Goal: Transaction & Acquisition: Purchase product/service

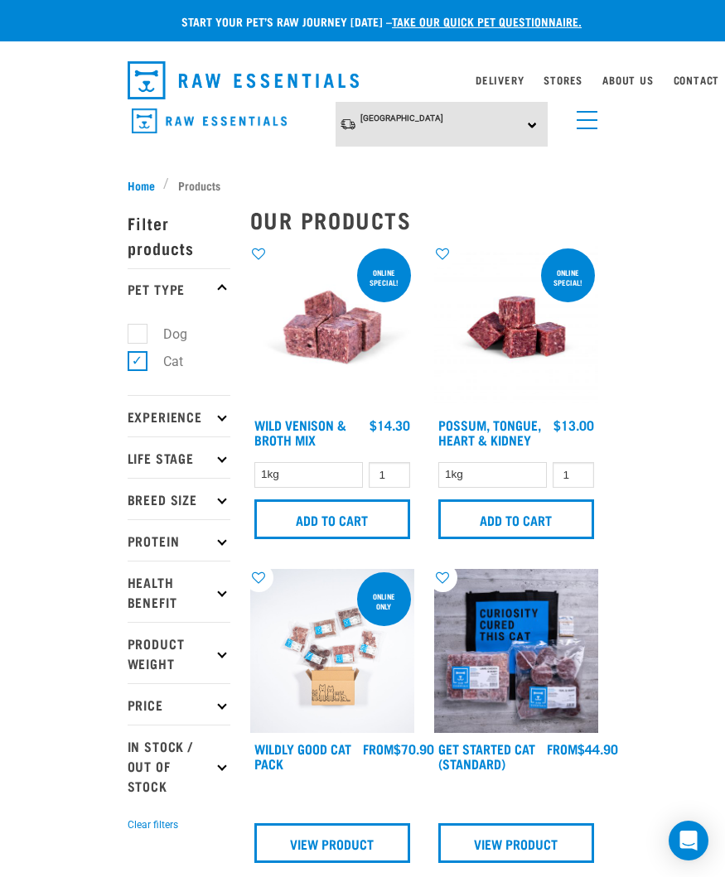
click at [586, 128] on span "menu" at bounding box center [586, 129] width 21 height 2
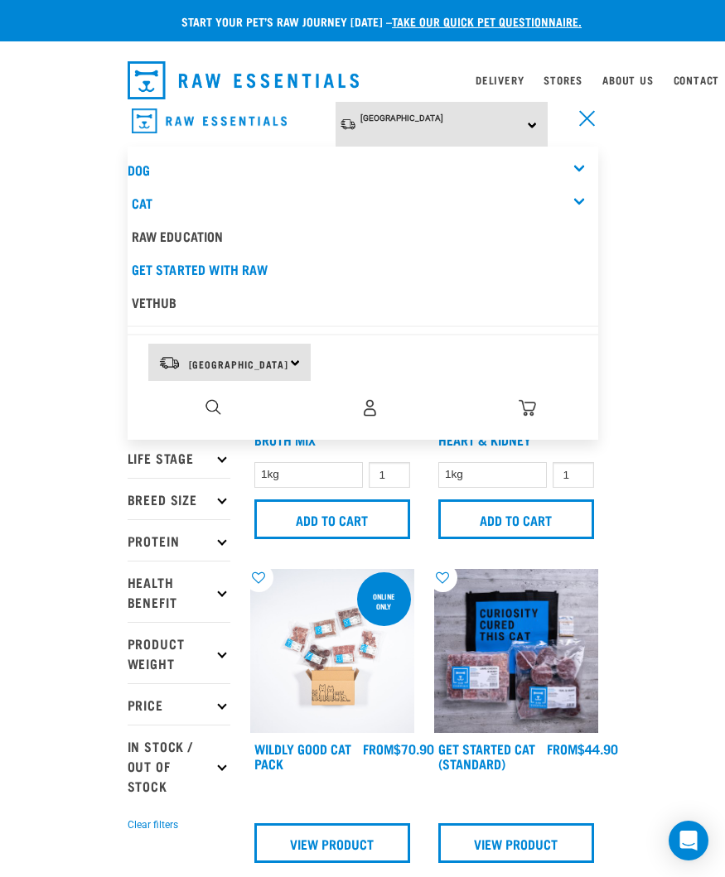
click at [152, 199] on link "Cat" at bounding box center [142, 202] width 21 height 7
click at [576, 201] on div "Cat" at bounding box center [365, 202] width 466 height 33
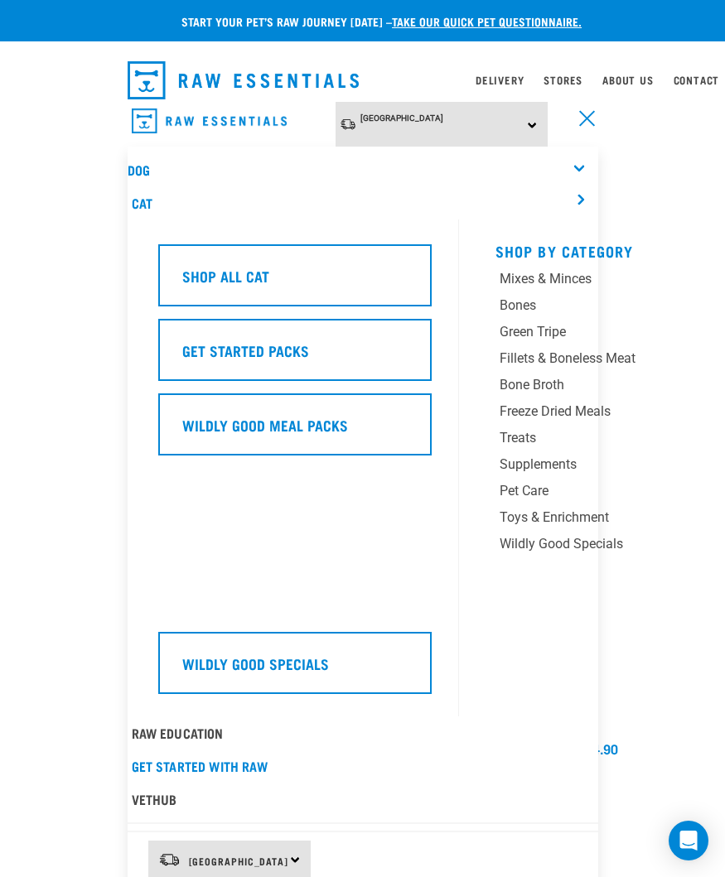
click at [662, 441] on div "Treats" at bounding box center [594, 438] width 190 height 20
click at [563, 469] on div "Supplements" at bounding box center [594, 465] width 190 height 20
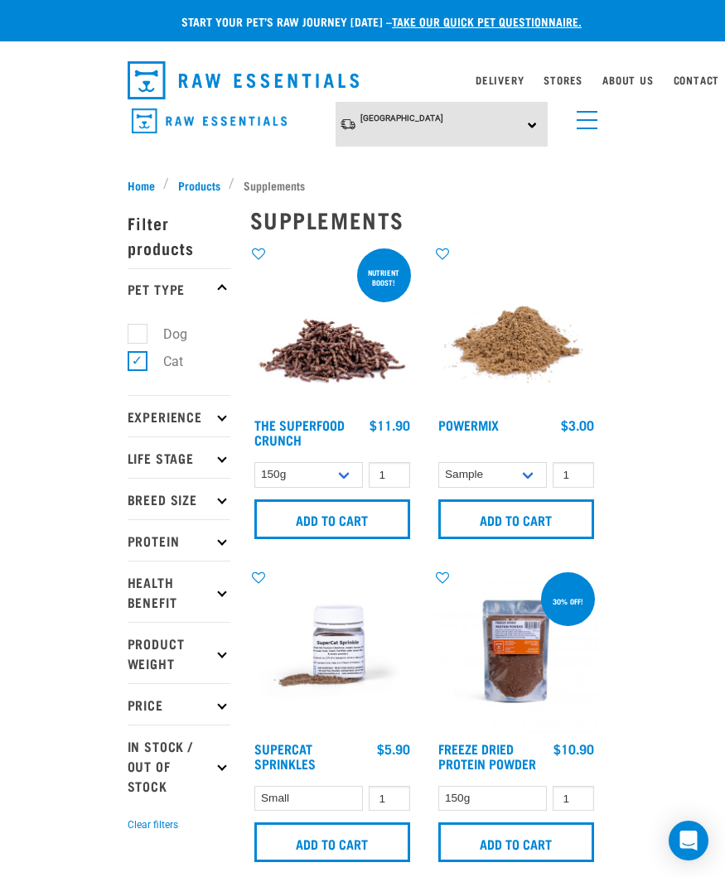
click at [210, 596] on p "Health Benefit" at bounding box center [179, 591] width 103 height 61
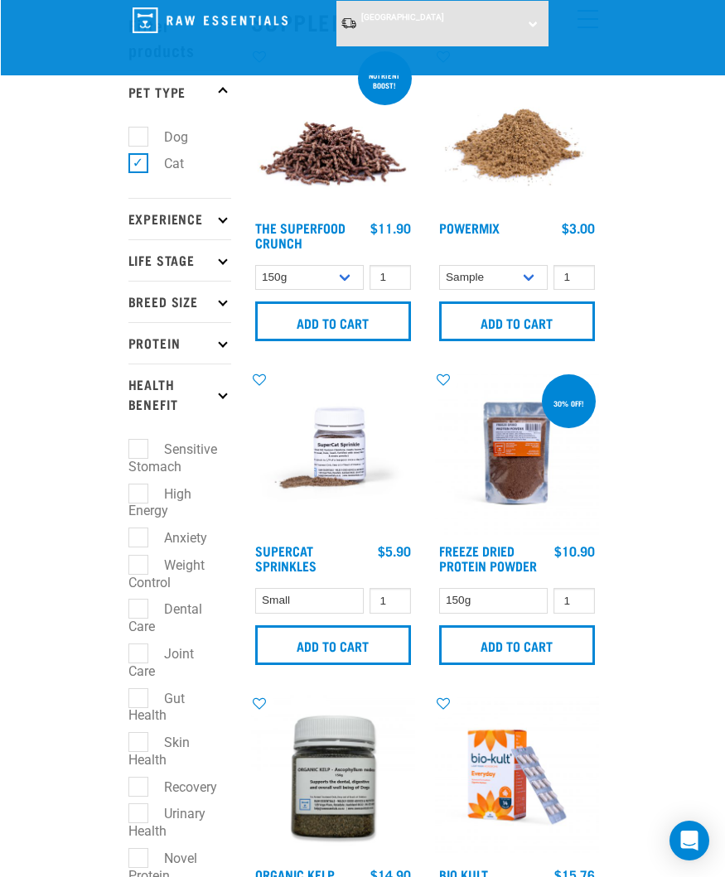
scroll to position [68, 0]
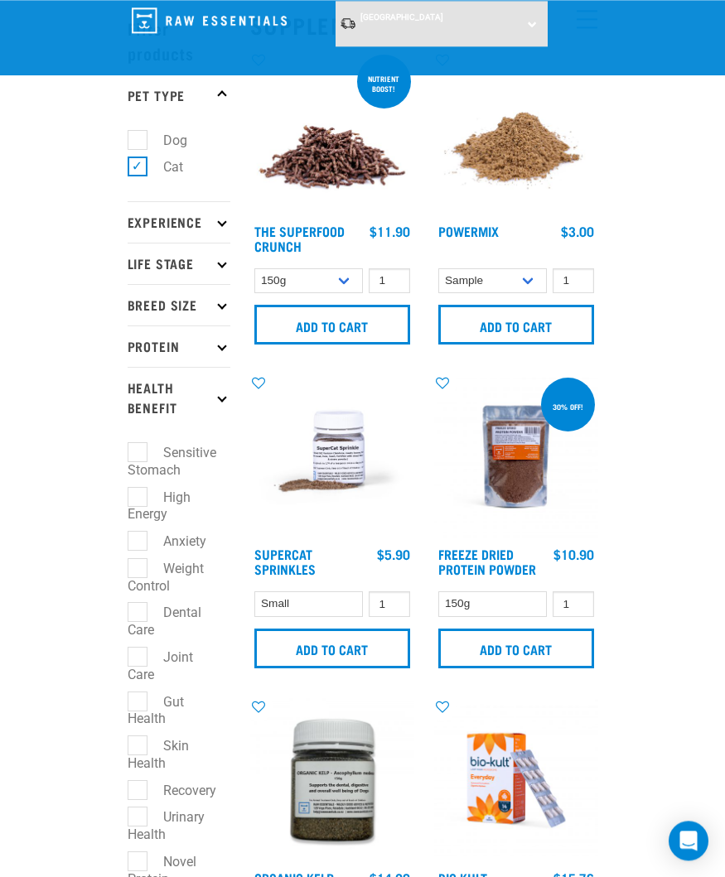
click at [155, 543] on label "Anxiety" at bounding box center [175, 541] width 76 height 21
click at [138, 543] on input "Anxiety" at bounding box center [133, 538] width 11 height 11
checkbox input "true"
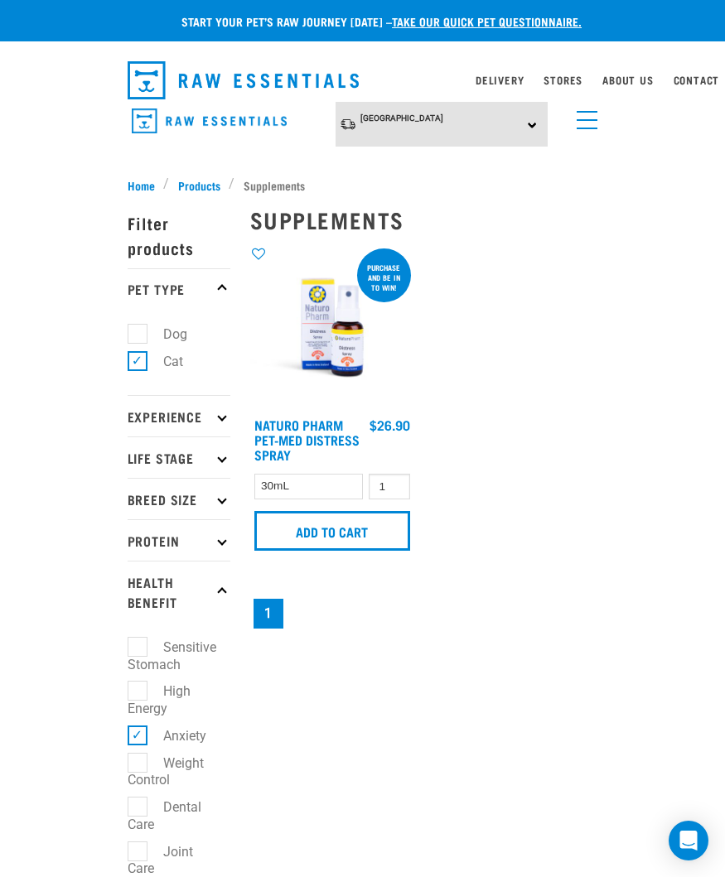
click at [194, 182] on span "Products" at bounding box center [199, 184] width 42 height 17
click at [135, 181] on span "Home" at bounding box center [141, 184] width 27 height 17
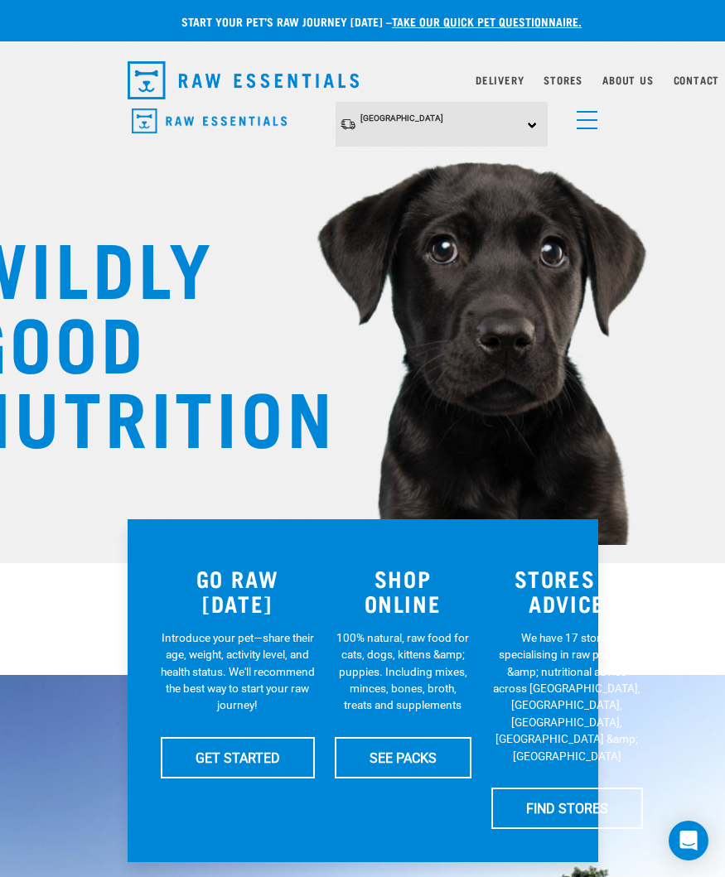
scroll to position [0, 17]
click at [575, 118] on link "menu" at bounding box center [583, 116] width 30 height 30
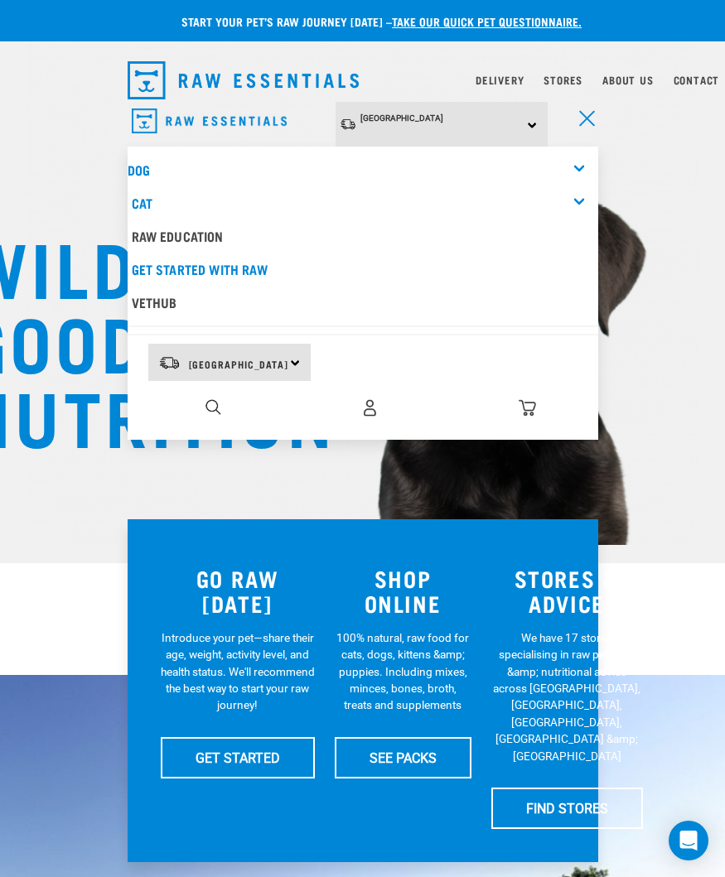
click at [566, 203] on div "Cat" at bounding box center [365, 202] width 466 height 33
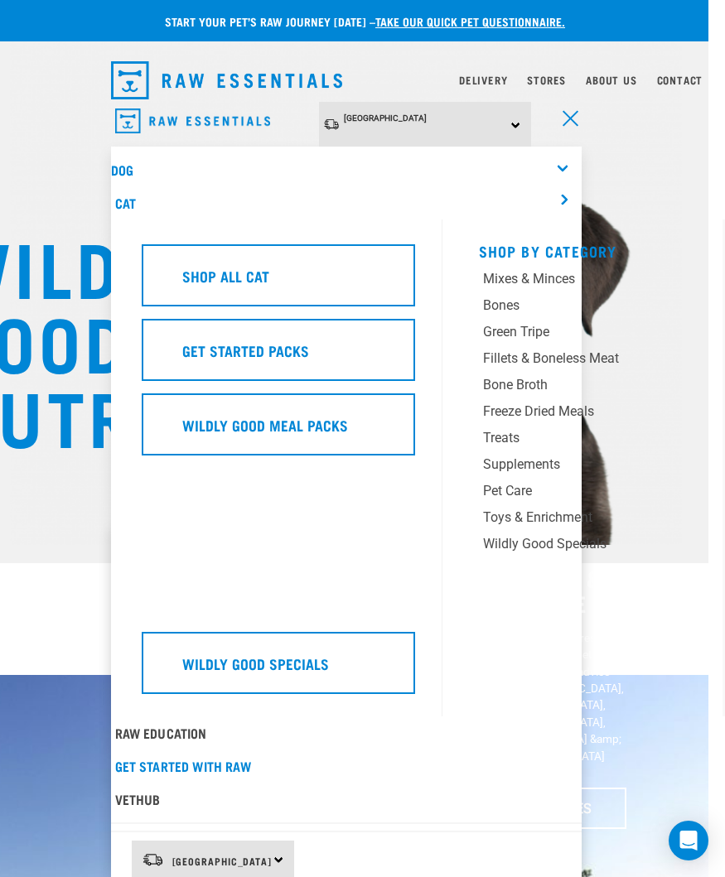
click at [335, 277] on div "Shop All Cat" at bounding box center [278, 275] width 273 height 62
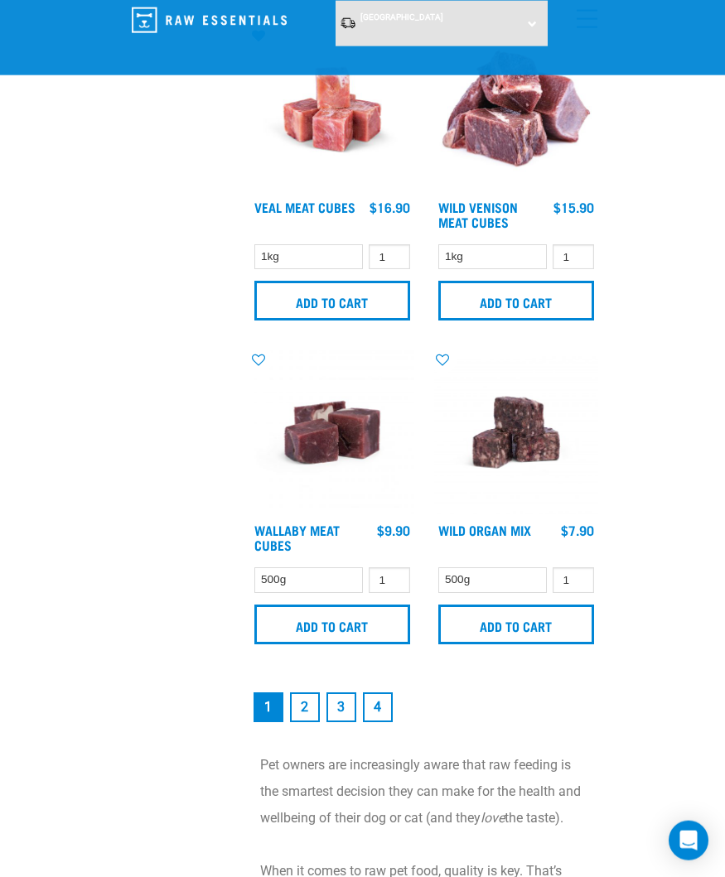
scroll to position [4634, 0]
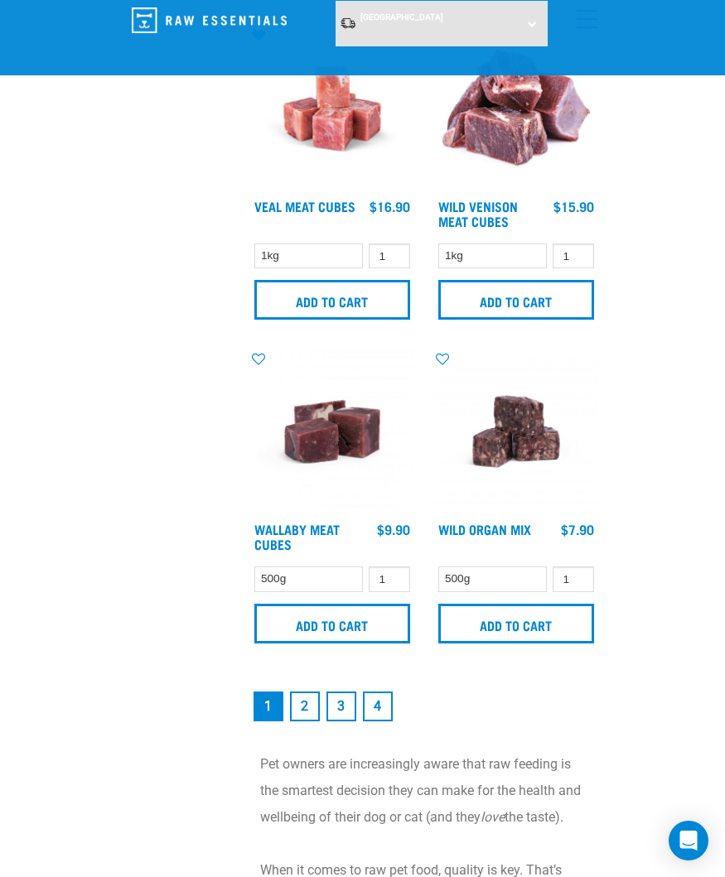
click at [313, 721] on link "2" at bounding box center [305, 707] width 30 height 30
click at [306, 692] on link "2" at bounding box center [305, 707] width 30 height 30
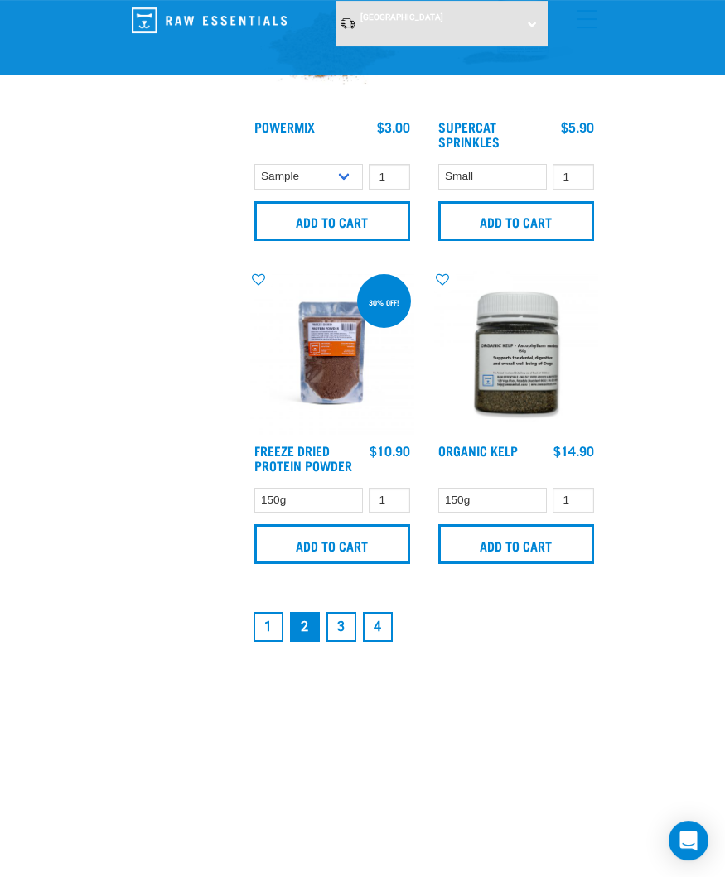
scroll to position [4774, 0]
click at [347, 642] on link "3" at bounding box center [341, 627] width 30 height 30
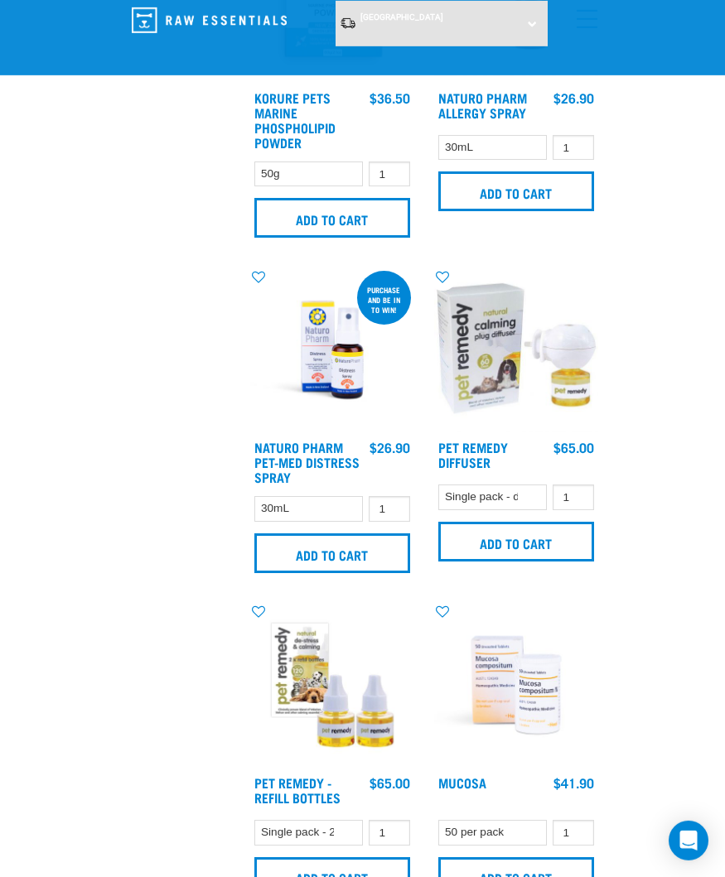
scroll to position [917, 0]
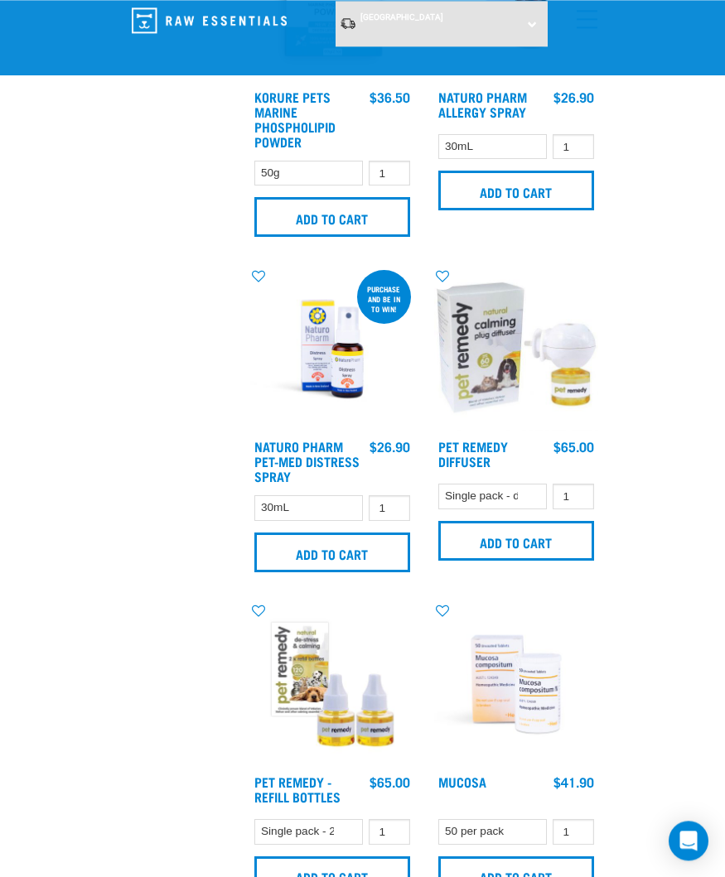
click at [339, 711] on img at bounding box center [332, 684] width 164 height 164
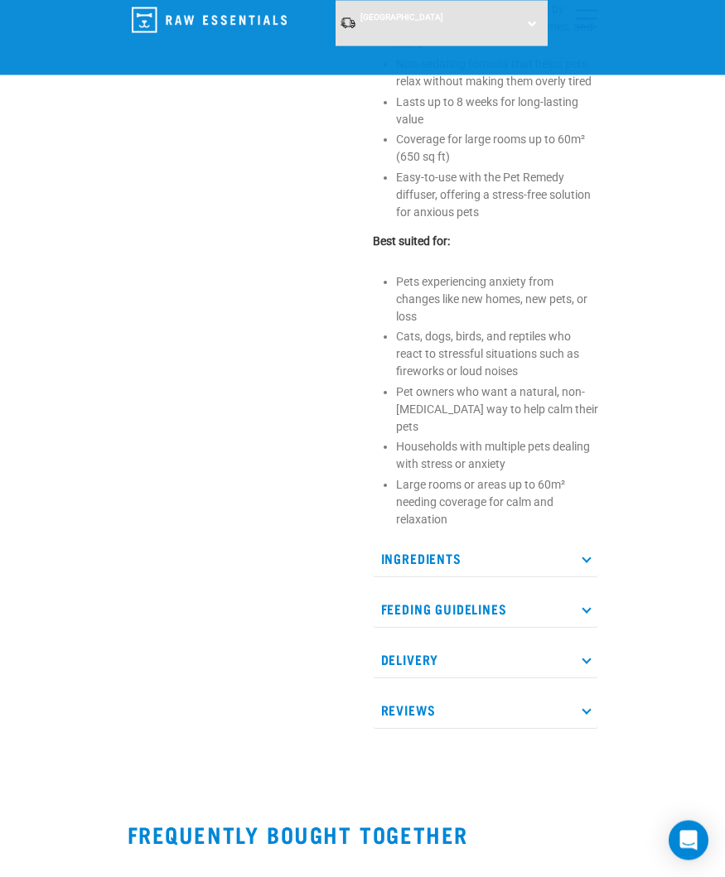
scroll to position [930, 0]
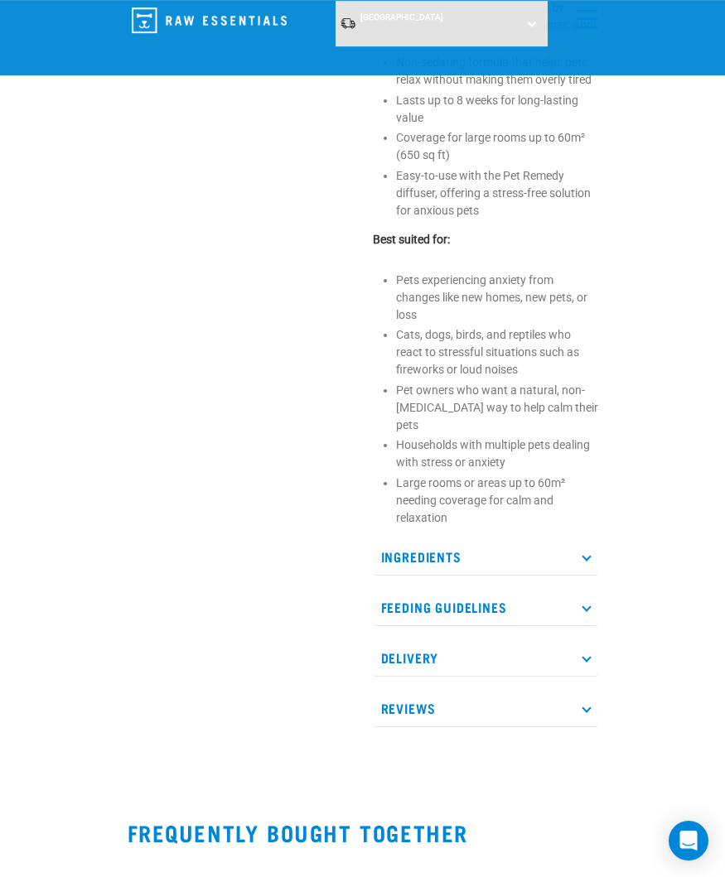
click at [586, 559] on icon at bounding box center [585, 556] width 9 height 9
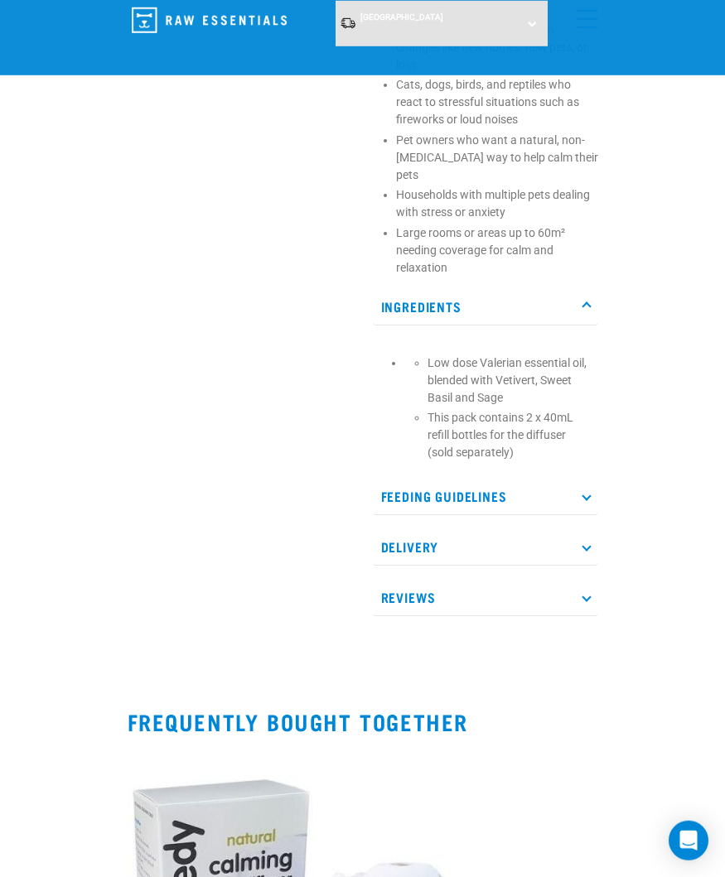
scroll to position [1184, 0]
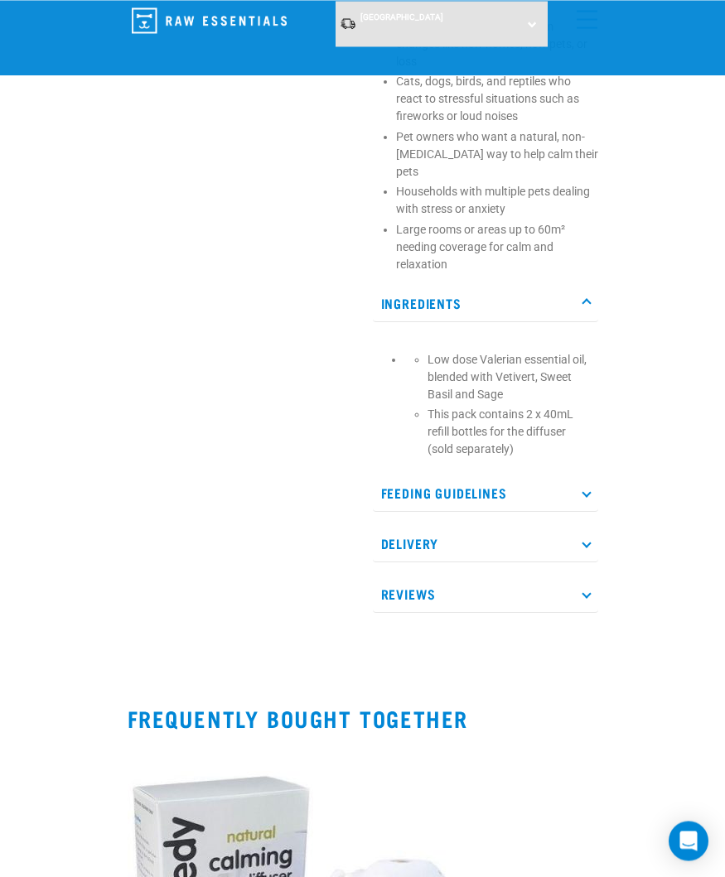
click at [585, 490] on icon at bounding box center [585, 493] width 9 height 9
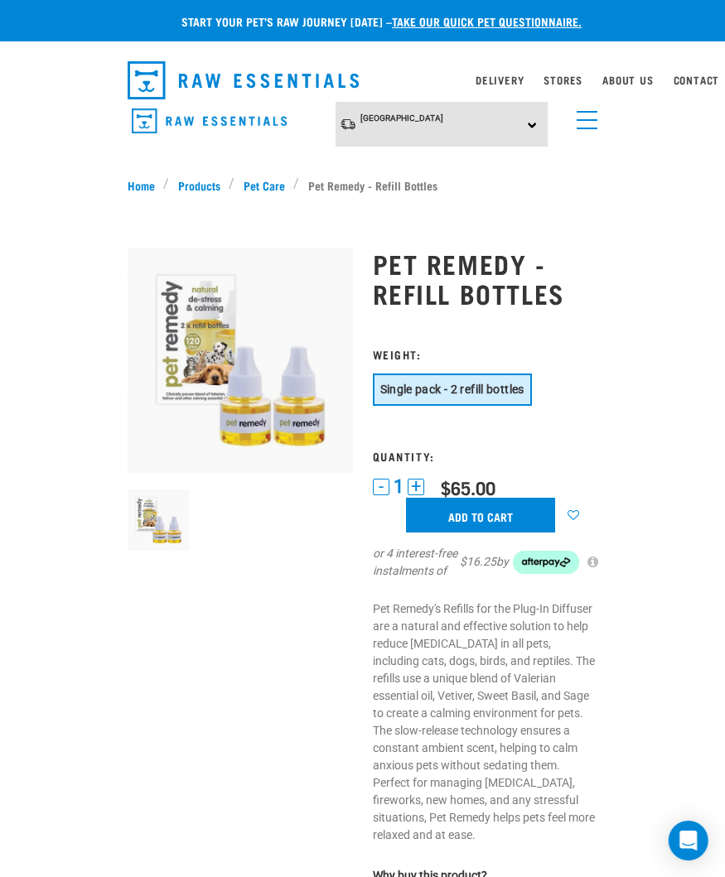
scroll to position [0, 4]
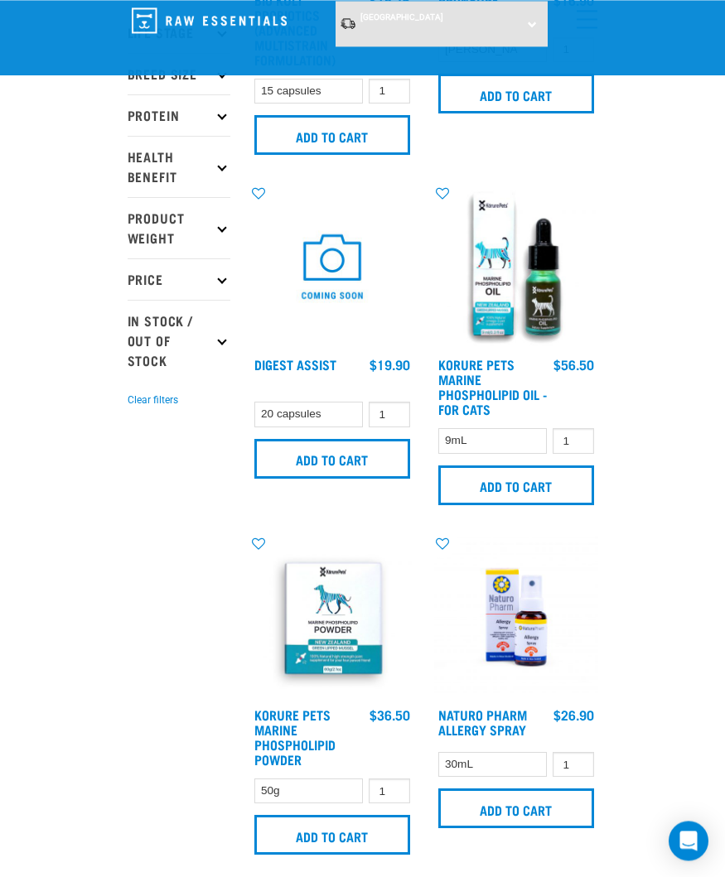
scroll to position [250, 0]
